Goal: Check status: Check status

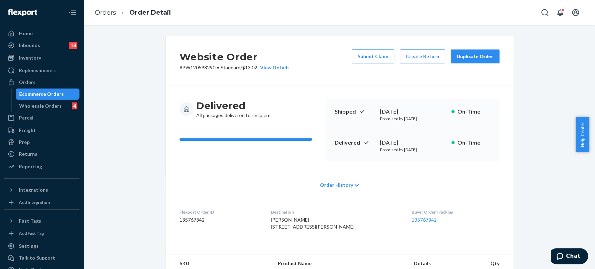
scroll to position [387, 0]
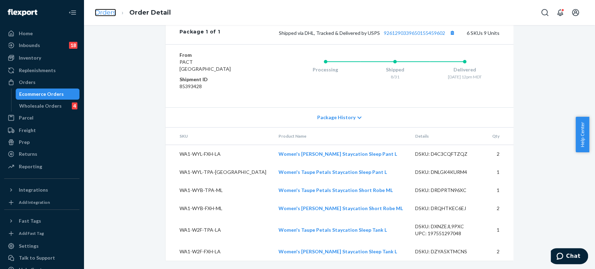
click at [108, 14] on link "Orders" at bounding box center [105, 13] width 21 height 8
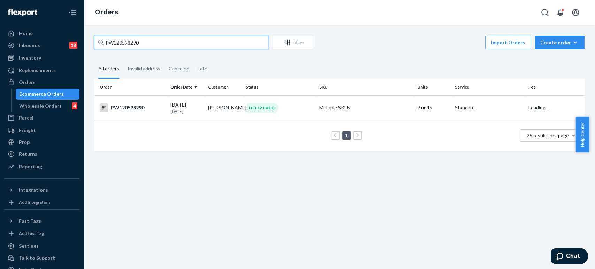
click at [175, 41] on input "PW120598290" at bounding box center [181, 43] width 174 height 14
paste input "62028"
type input "PW120620280"
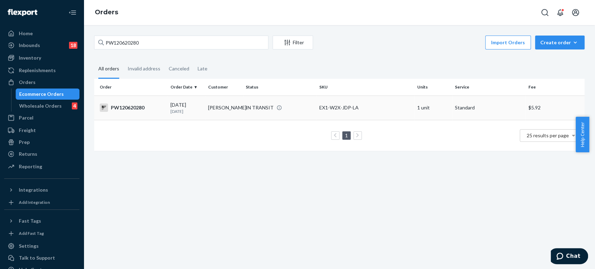
click at [220, 103] on td "[PERSON_NAME]" at bounding box center [224, 107] width 38 height 24
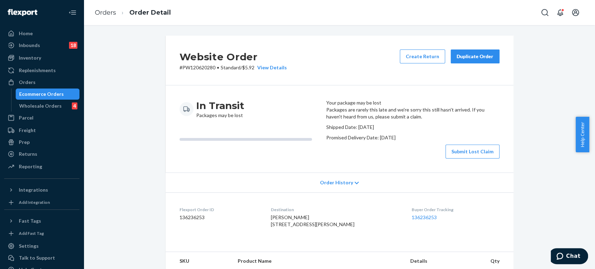
scroll to position [209, 0]
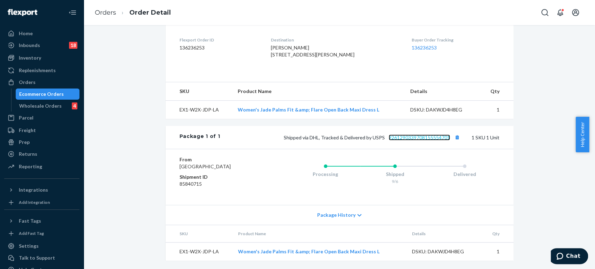
click at [413, 135] on link "9261290339708155554701" at bounding box center [419, 138] width 61 height 6
